Goal: Task Accomplishment & Management: Use online tool/utility

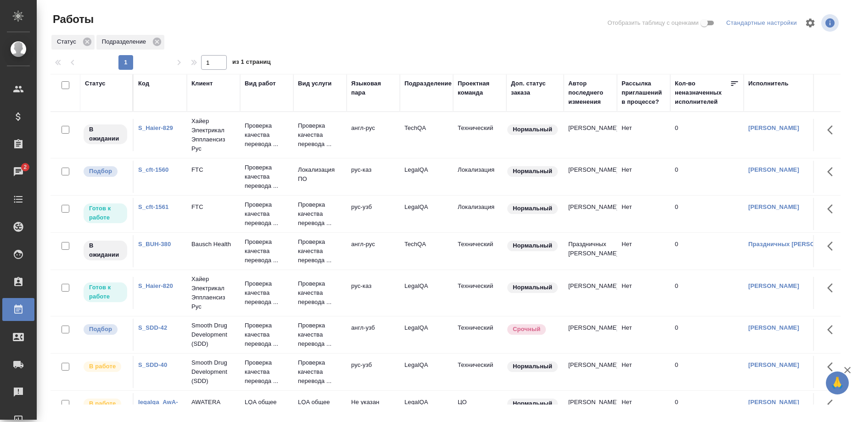
scroll to position [47, 0]
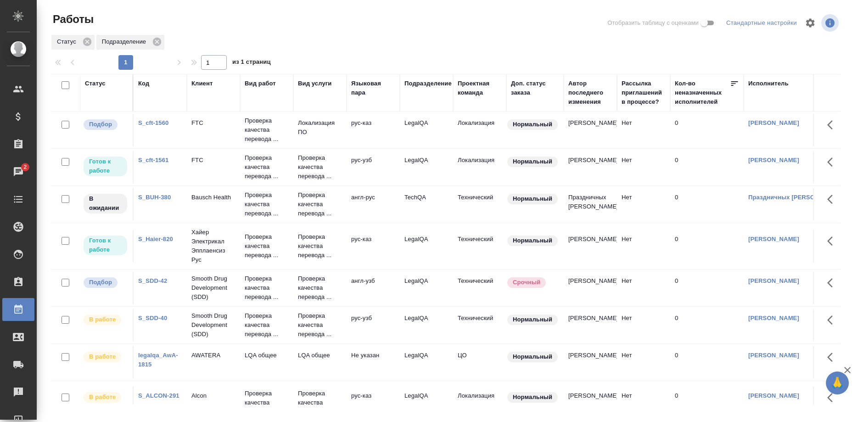
click at [155, 284] on link "S_SDD-42" at bounding box center [152, 280] width 29 height 7
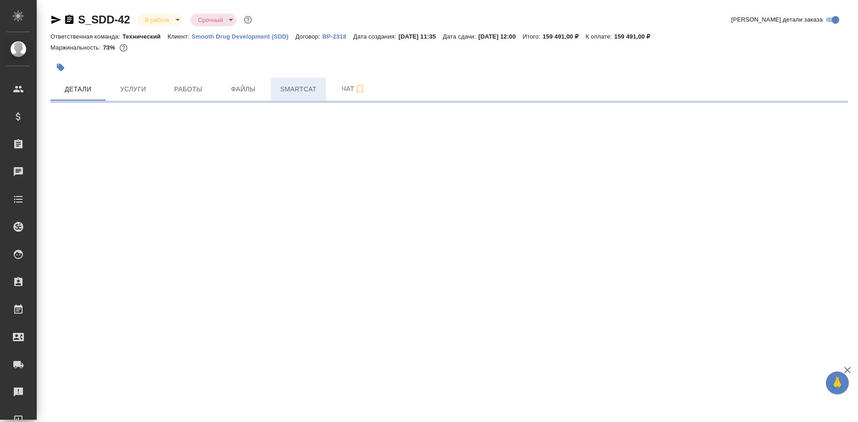
select select "RU"
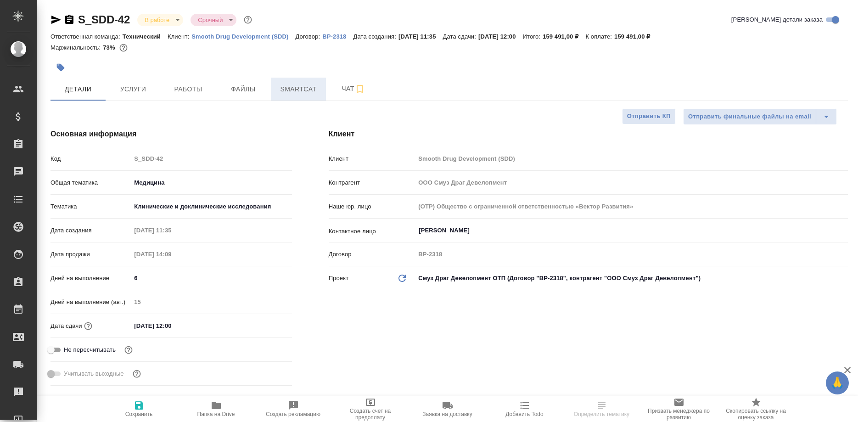
type textarea "x"
click at [302, 95] on span "Smartcat" at bounding box center [298, 89] width 44 height 11
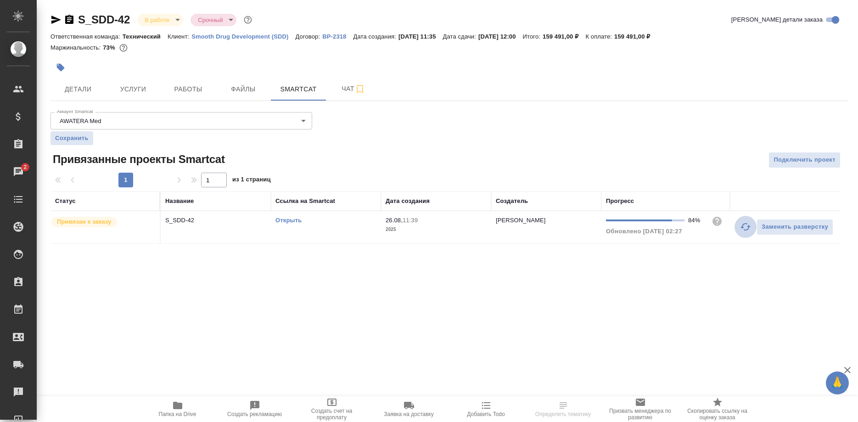
click at [737, 227] on button "button" at bounding box center [745, 227] width 22 height 22
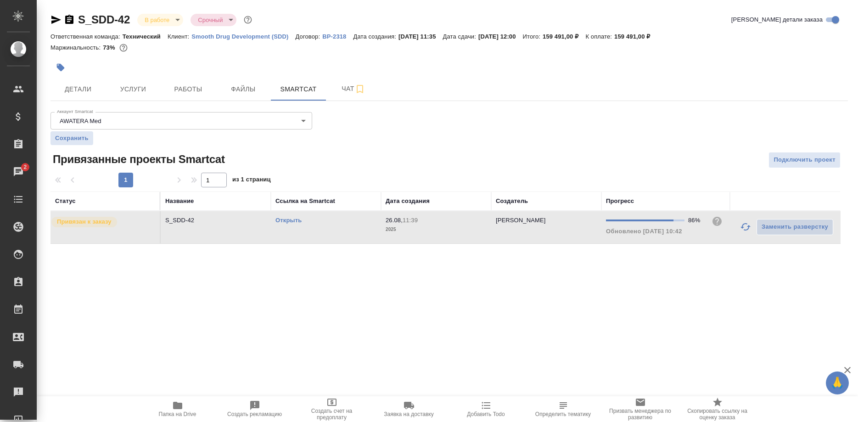
click at [572, 327] on div ".cls-1 fill:#fff; AWATERA Shirina Sabina Клиенты Спецификации Заказы 2 Чаты Tod…" at bounding box center [429, 211] width 858 height 422
click at [194, 95] on span "Работы" at bounding box center [188, 89] width 44 height 11
